Goal: Find specific page/section: Find specific page/section

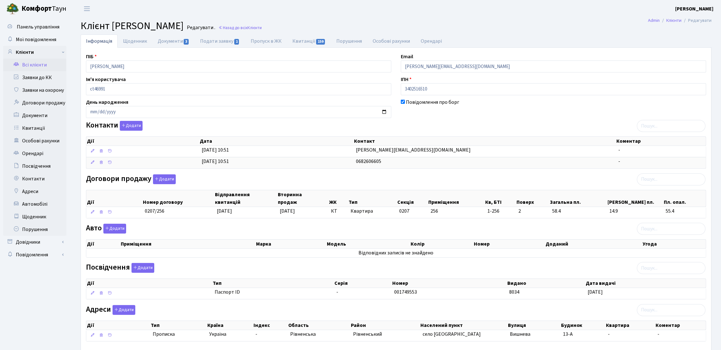
click at [45, 59] on link "Всі клієнти" at bounding box center [34, 64] width 63 height 13
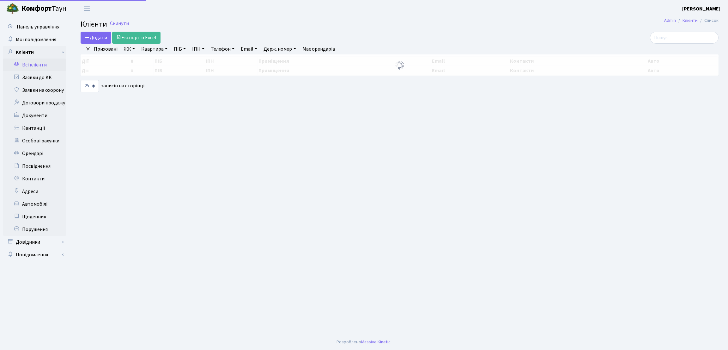
select select "25"
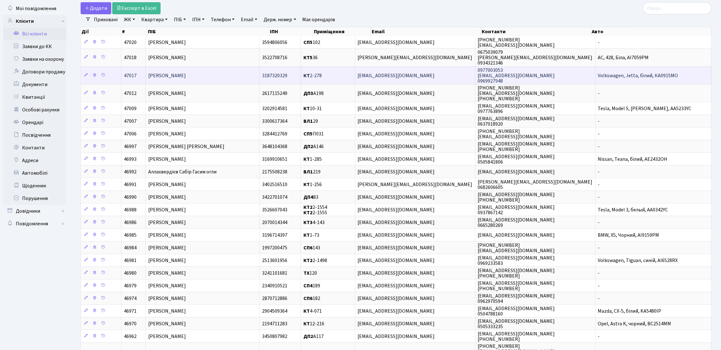
scroll to position [47, 0]
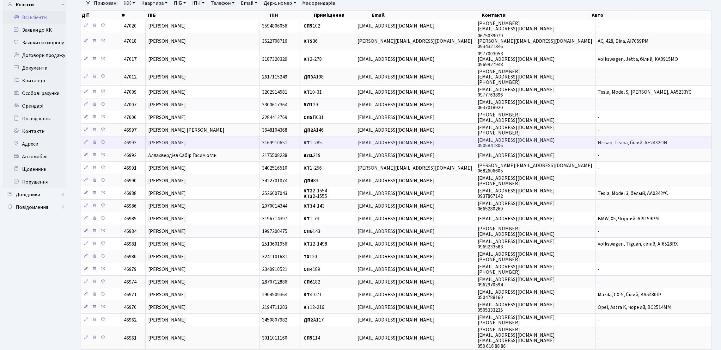
click at [186, 144] on span "Іващенко Сергій Геннадійович" at bounding box center [167, 142] width 38 height 7
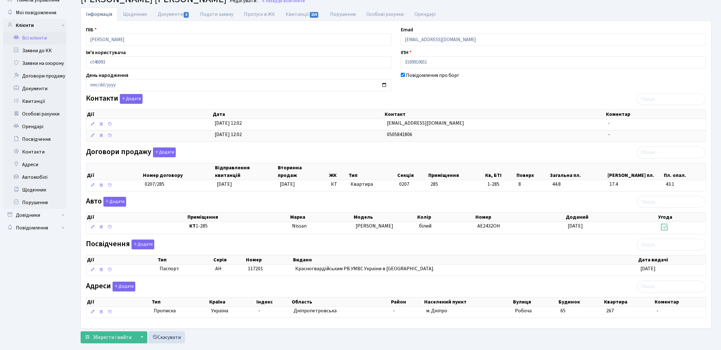
scroll to position [41, 0]
